Goal: Transaction & Acquisition: Book appointment/travel/reservation

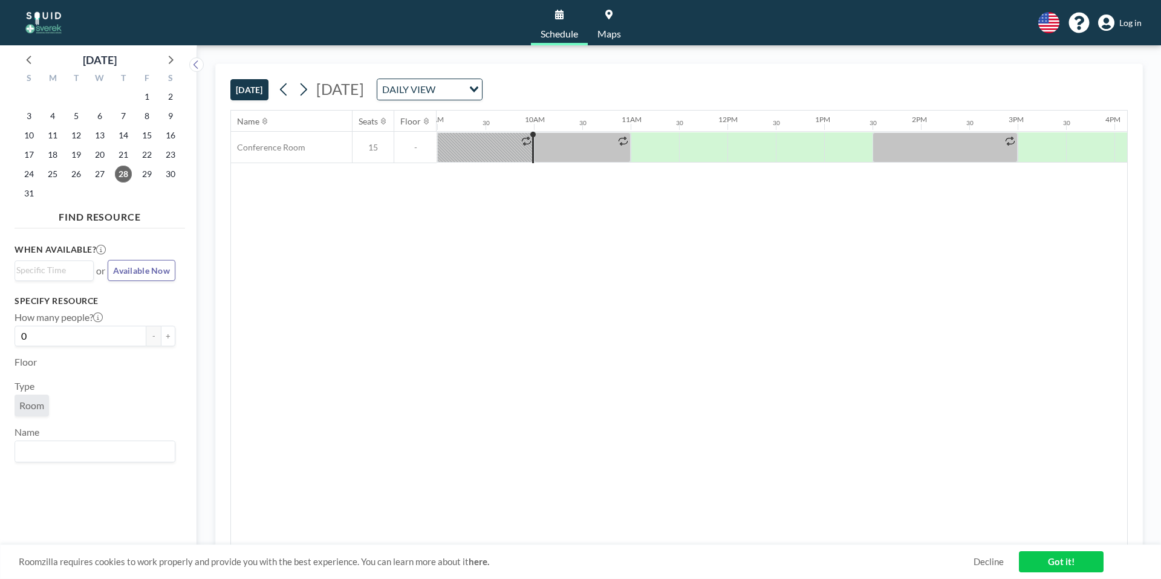
scroll to position [0, 871]
click at [654, 150] on div at bounding box center [654, 147] width 48 height 30
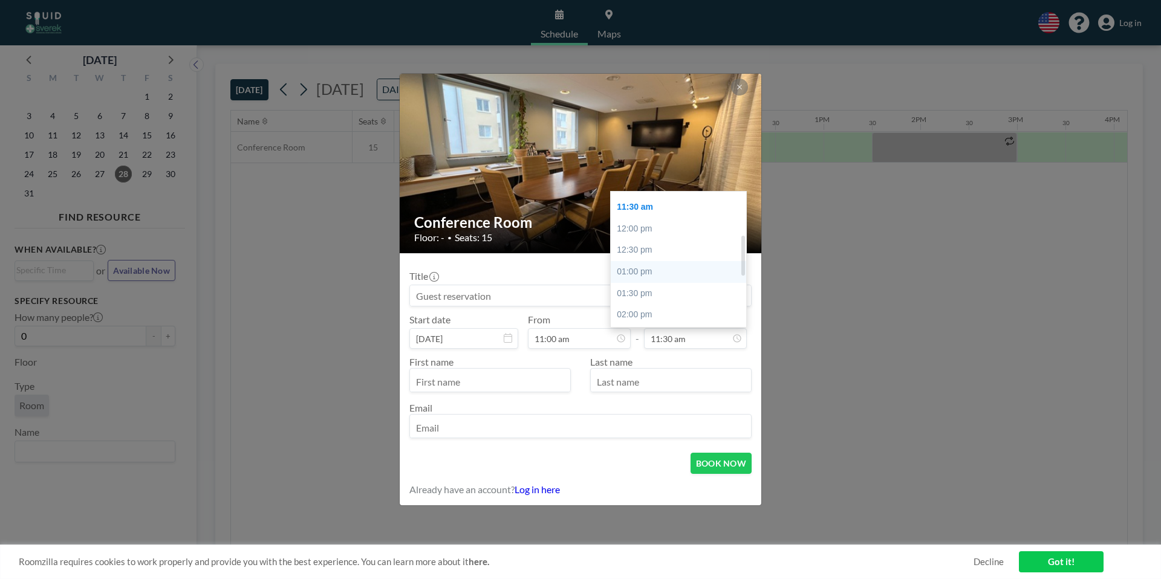
scroll to position [123, 0]
click at [655, 255] on div "12:00 pm" at bounding box center [682, 252] width 142 height 22
type input "12:00 pm"
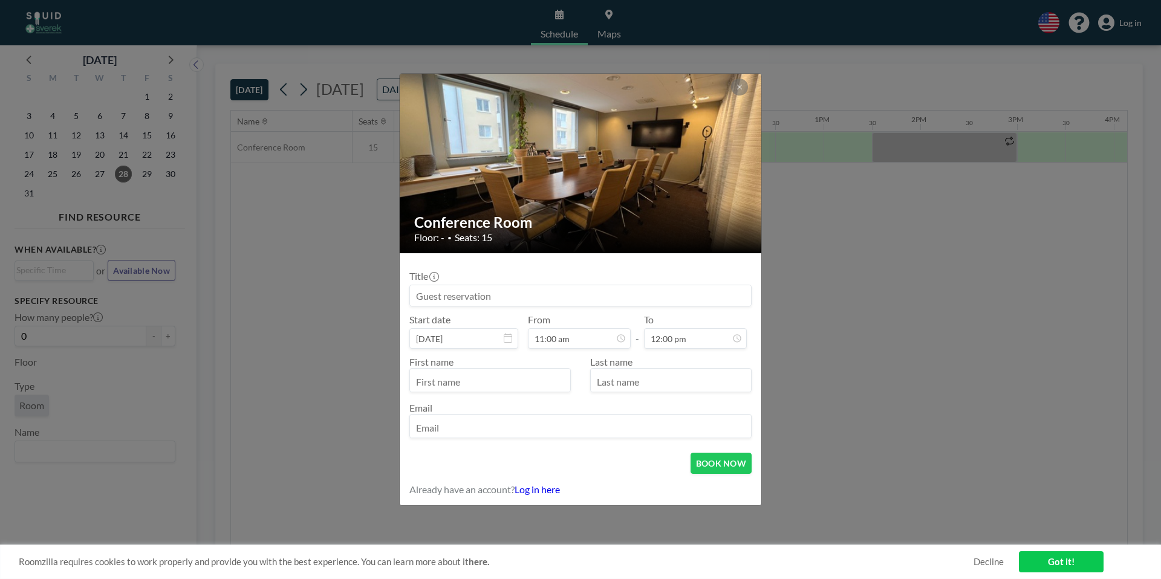
click at [543, 292] on input at bounding box center [580, 295] width 341 height 21
click at [516, 299] on input at bounding box center [580, 295] width 341 height 21
type input "[PERSON_NAME]"
click at [476, 385] on input "text" at bounding box center [490, 381] width 160 height 21
type input "[PERSON_NAME]"
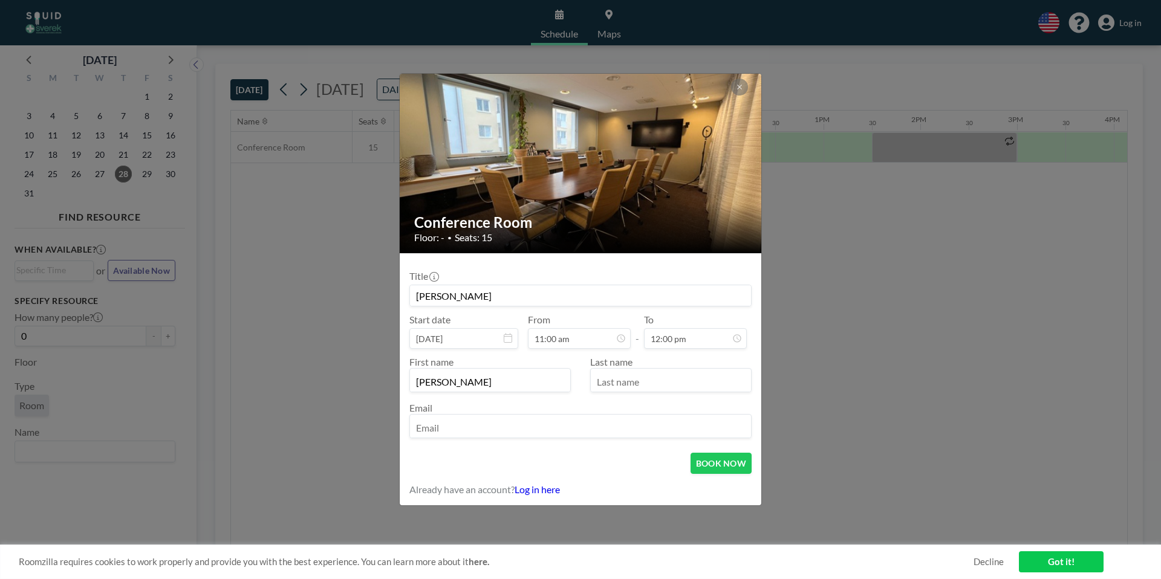
click at [625, 390] on input "text" at bounding box center [671, 381] width 160 height 21
type input "[PERSON_NAME]"
click at [567, 428] on input "email" at bounding box center [580, 427] width 341 height 21
type input "[PERSON_NAME][EMAIL_ADDRESS][DOMAIN_NAME]"
click at [713, 465] on button "BOOK NOW" at bounding box center [721, 463] width 61 height 21
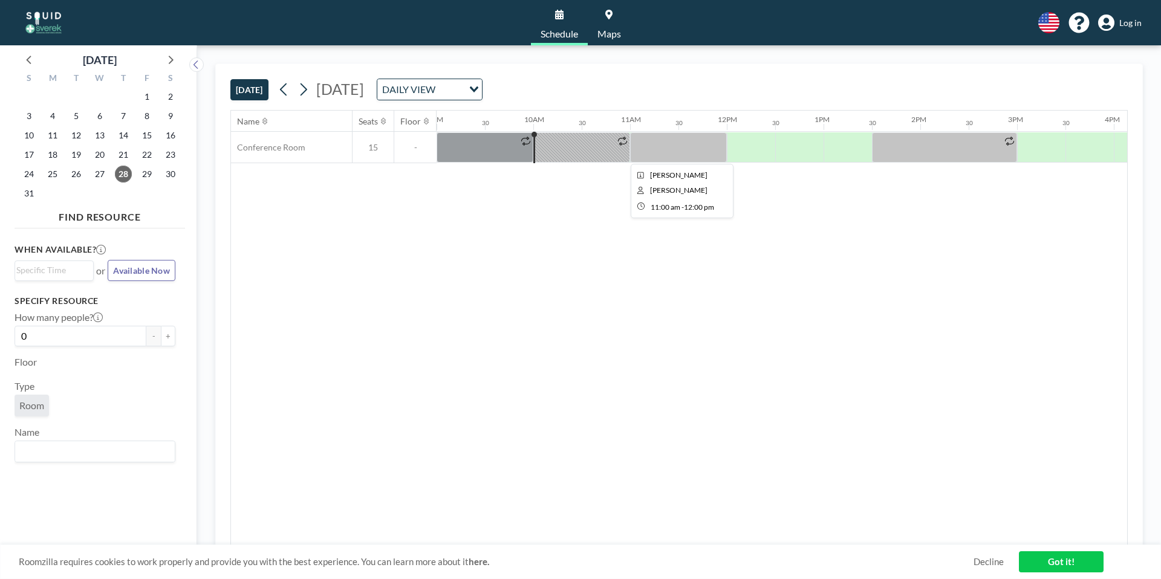
click at [682, 152] on div at bounding box center [678, 147] width 97 height 30
click at [686, 160] on div at bounding box center [678, 147] width 97 height 30
click at [683, 172] on div "Name Seats Floor 12AM 30 1AM 30 2AM 30 3AM 30 4AM 30 5AM 30 6AM 30 7AM 30 8AM 3…" at bounding box center [679, 328] width 896 height 435
